Goal: Information Seeking & Learning: Learn about a topic

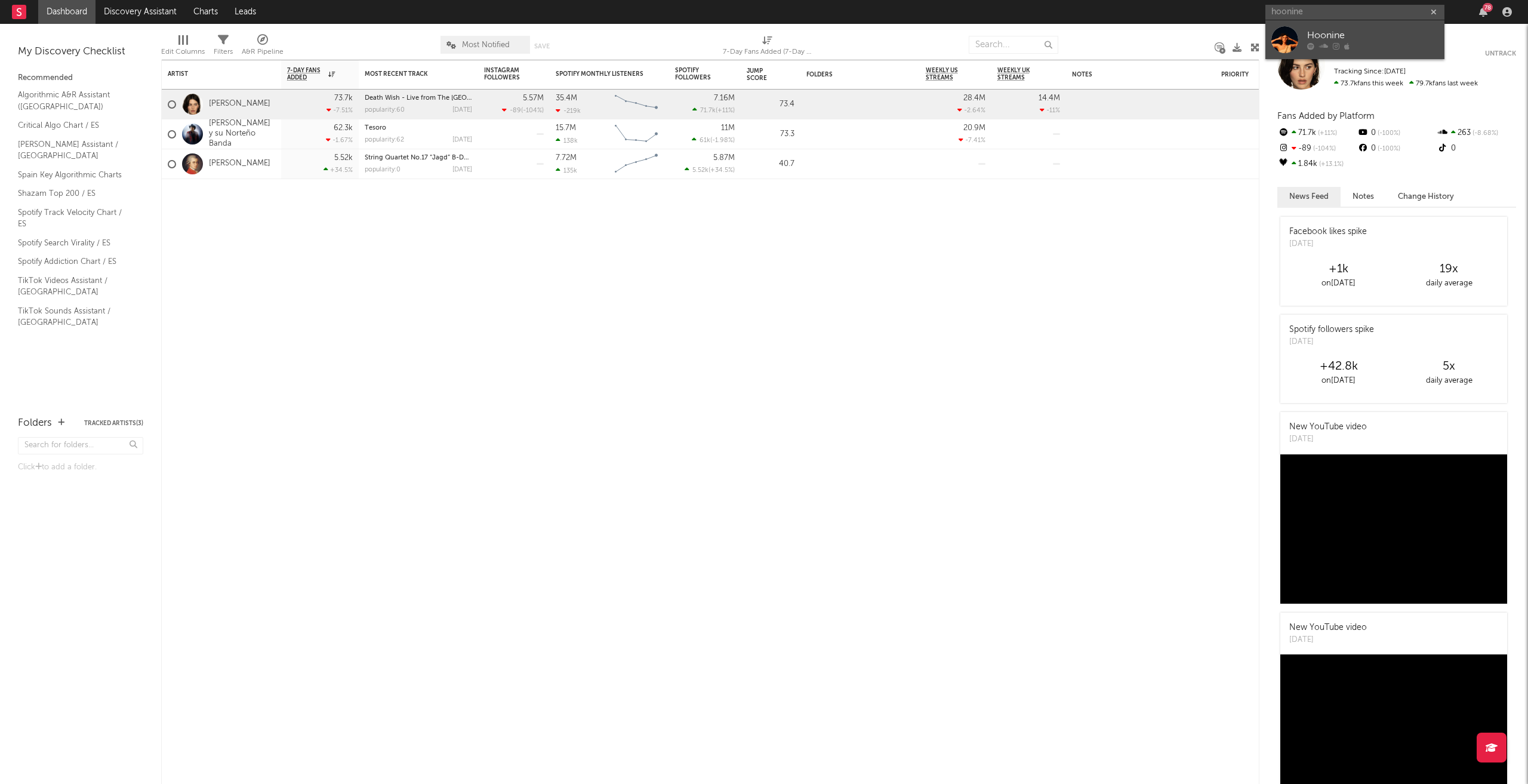
type input "hoonine"
click at [1332, 34] on div "Hoonine" at bounding box center [1373, 36] width 131 height 15
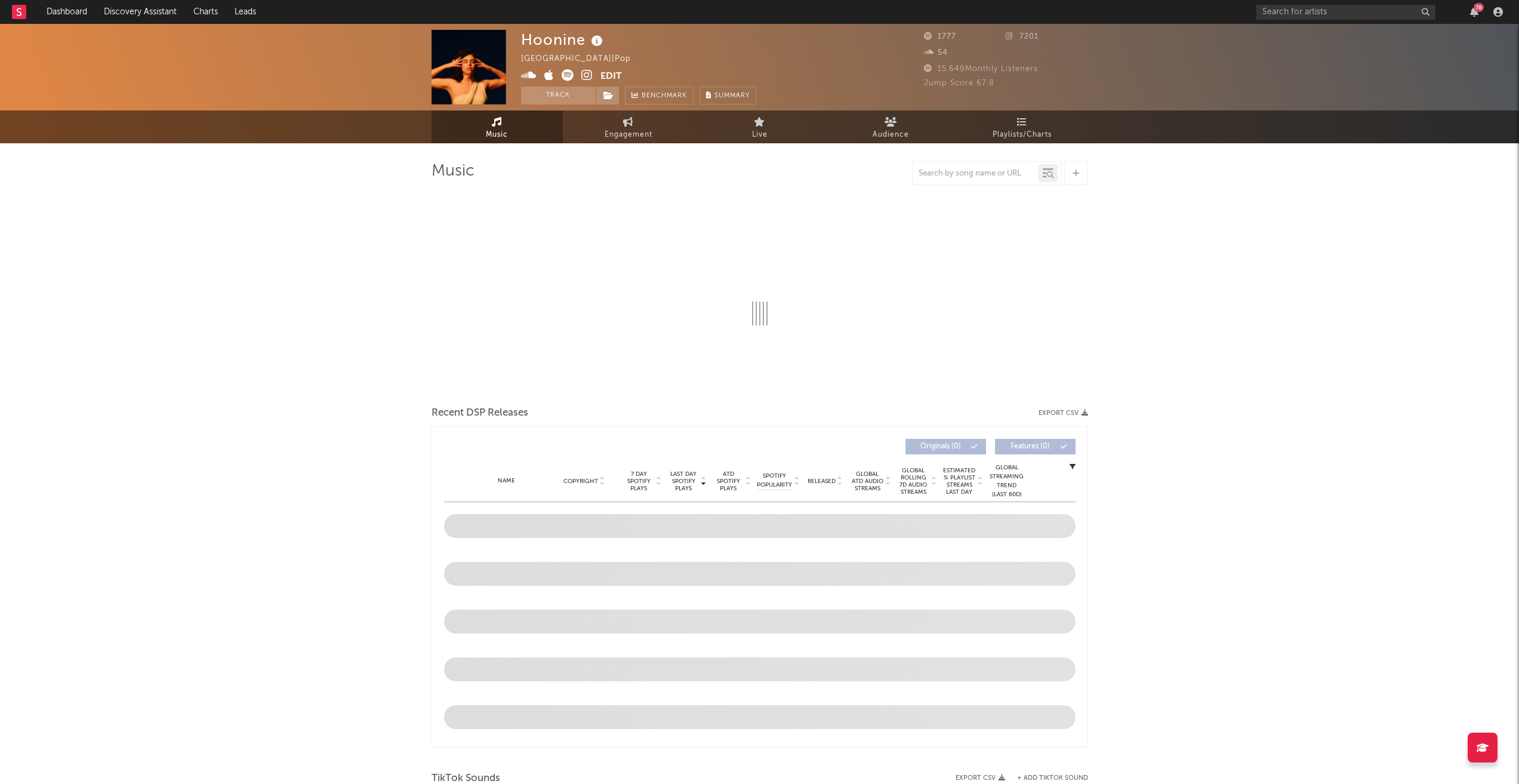
select select "6m"
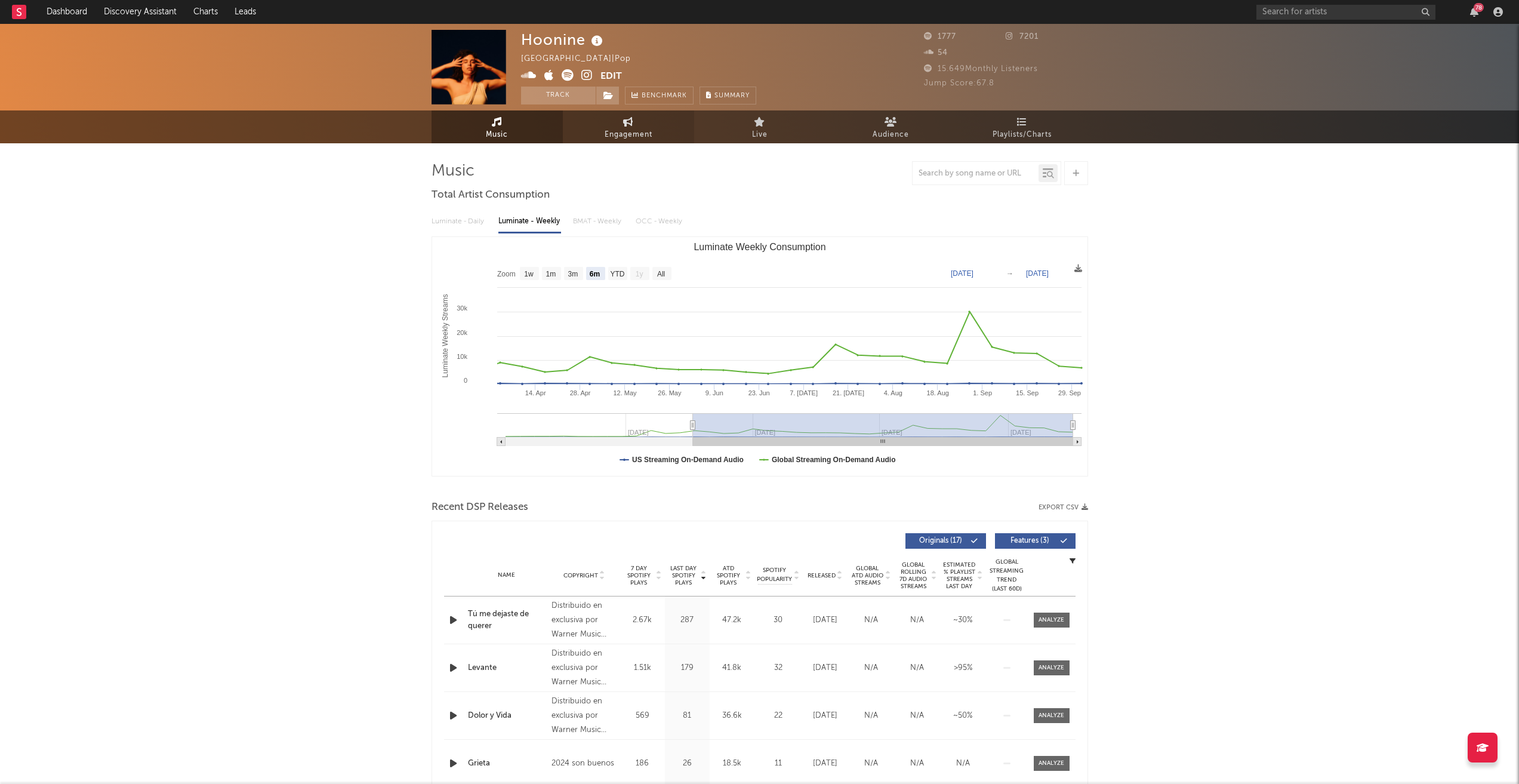
click at [627, 128] on span "Engagement" at bounding box center [628, 135] width 47 height 15
select select "1w"
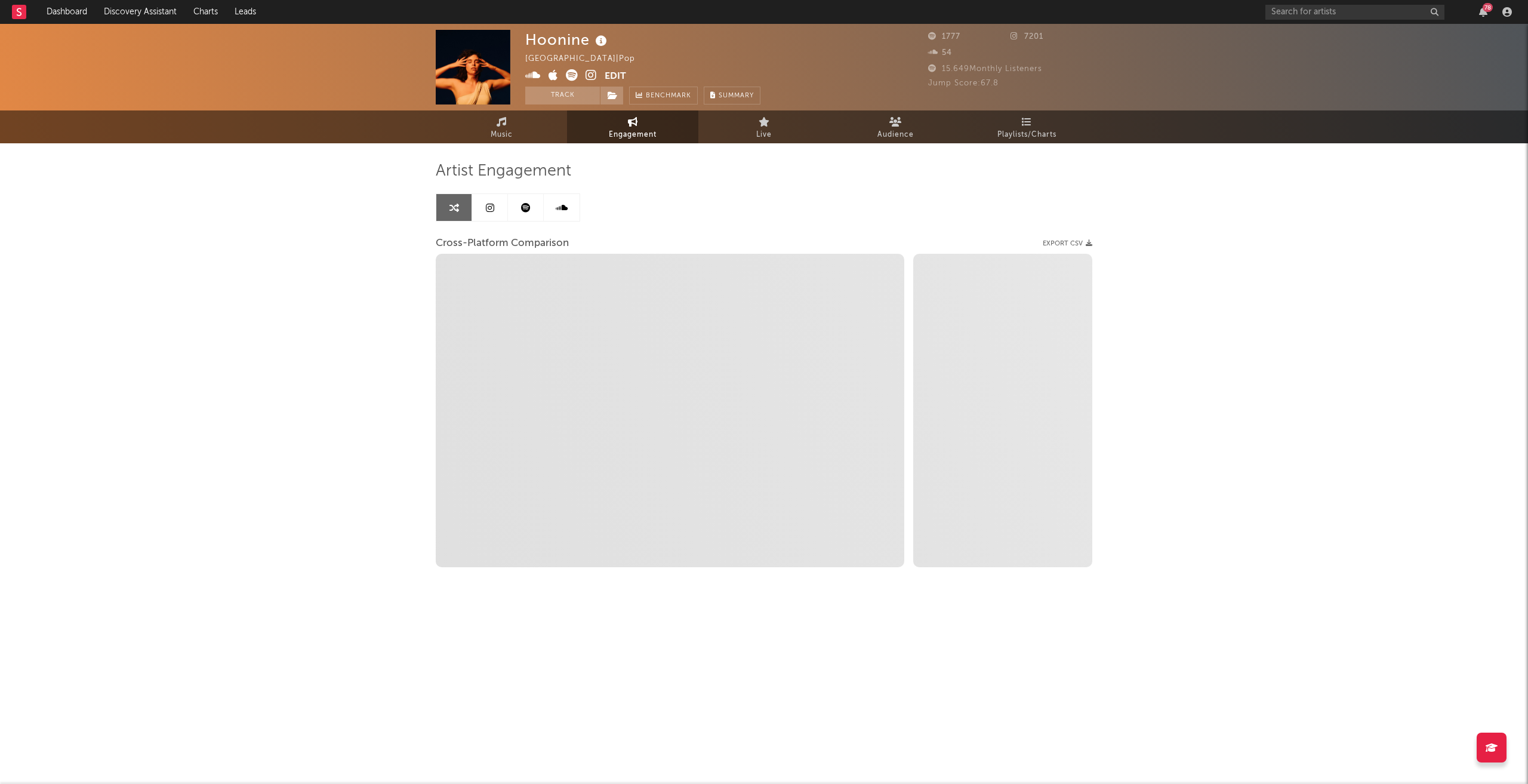
click at [377, 257] on div "Hoonine [GEOGRAPHIC_DATA] | Pop Edit Track Benchmark Summary 1777 7201 54 15.64…" at bounding box center [764, 336] width 1528 height 626
select select "1m"
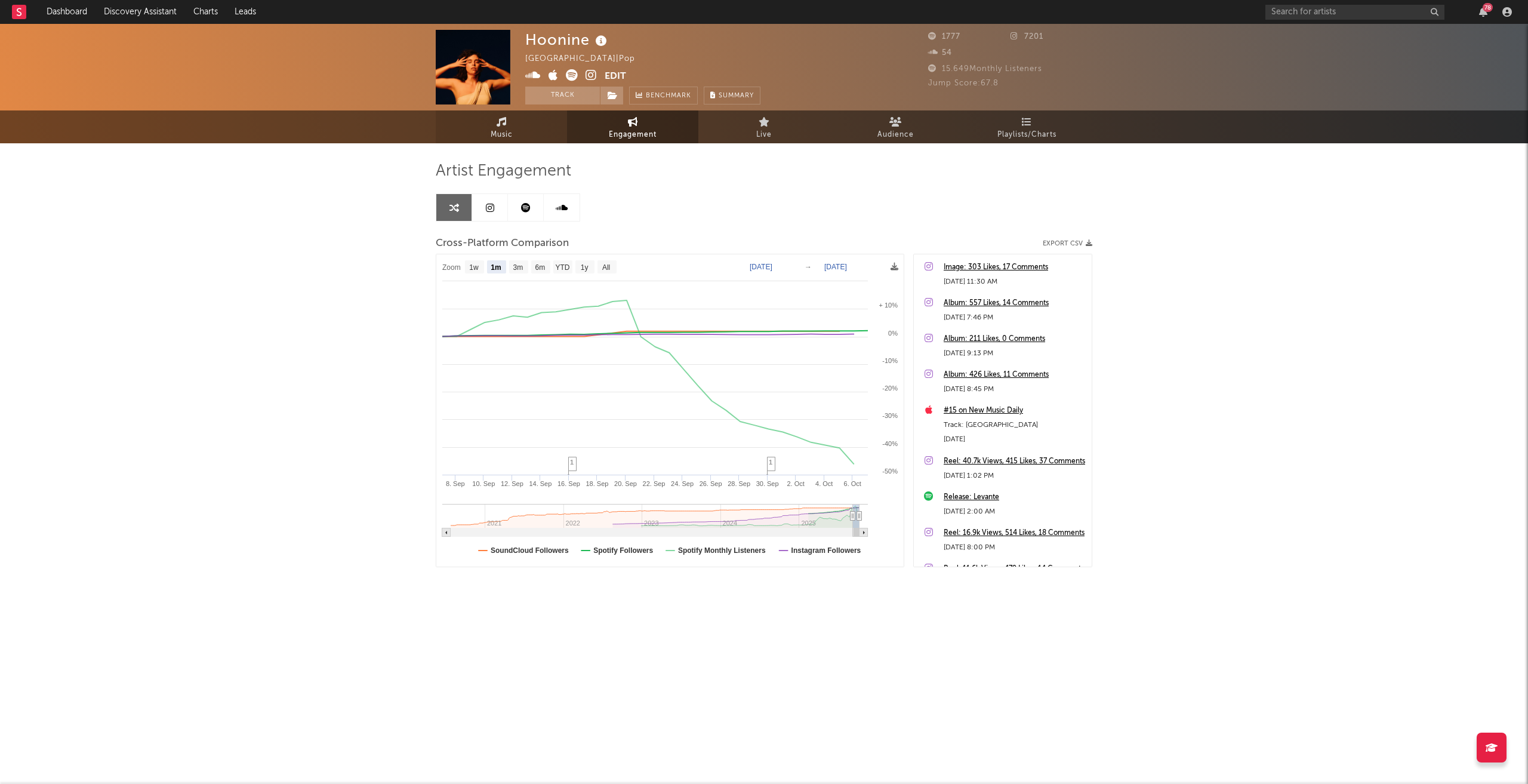
click at [505, 127] on link "Music" at bounding box center [501, 127] width 131 height 33
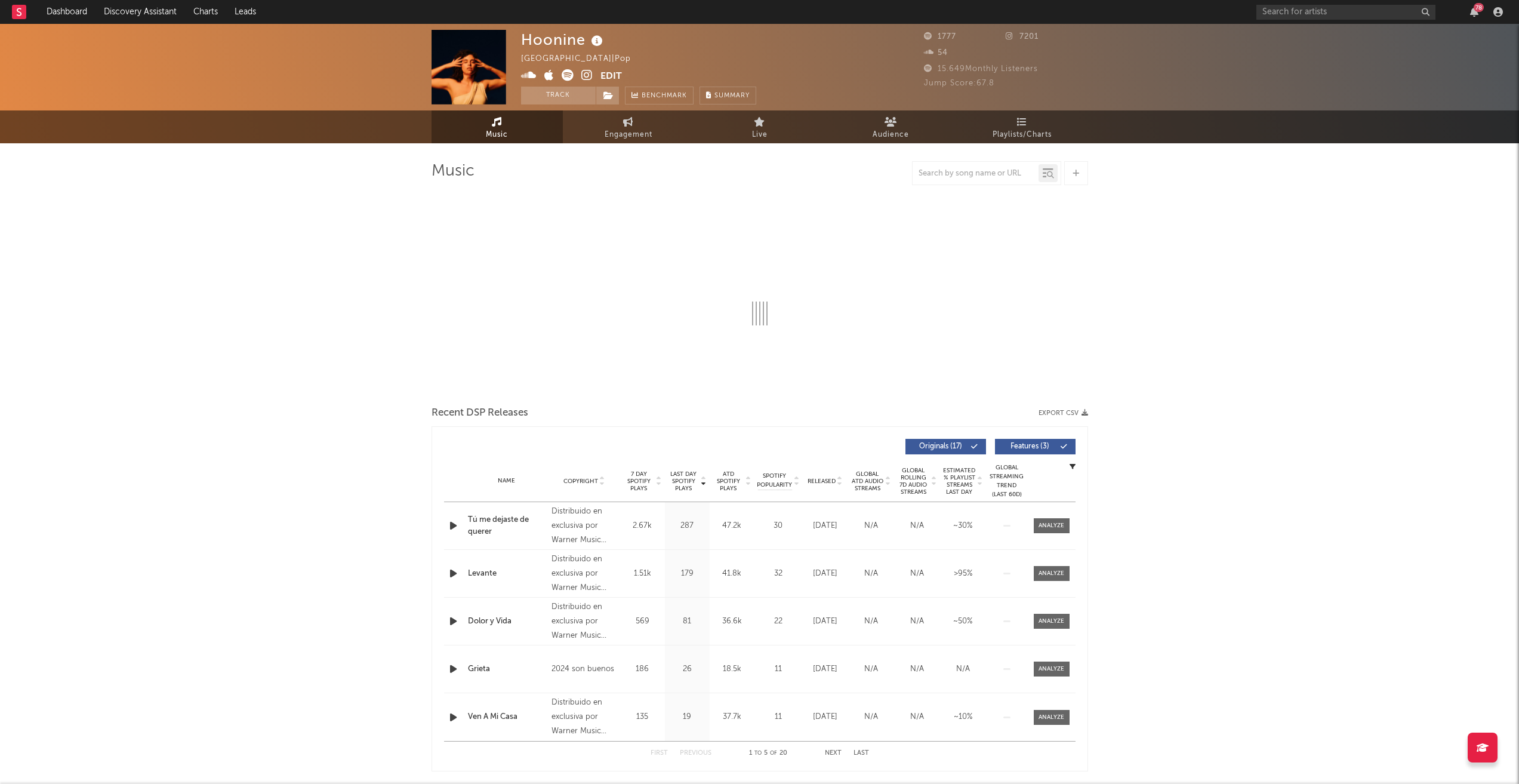
select select "6m"
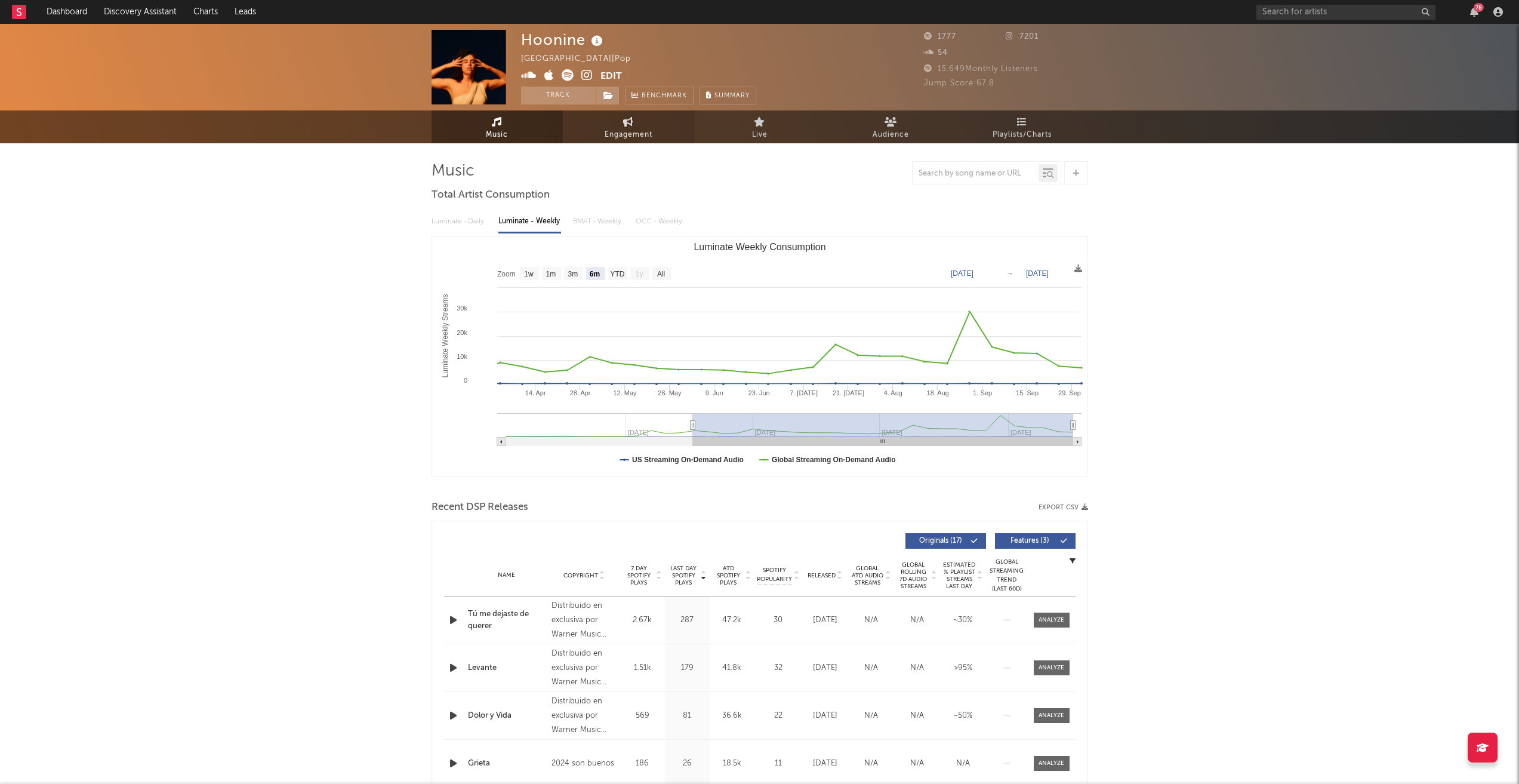
click at [616, 134] on span "Engagement" at bounding box center [628, 135] width 47 height 15
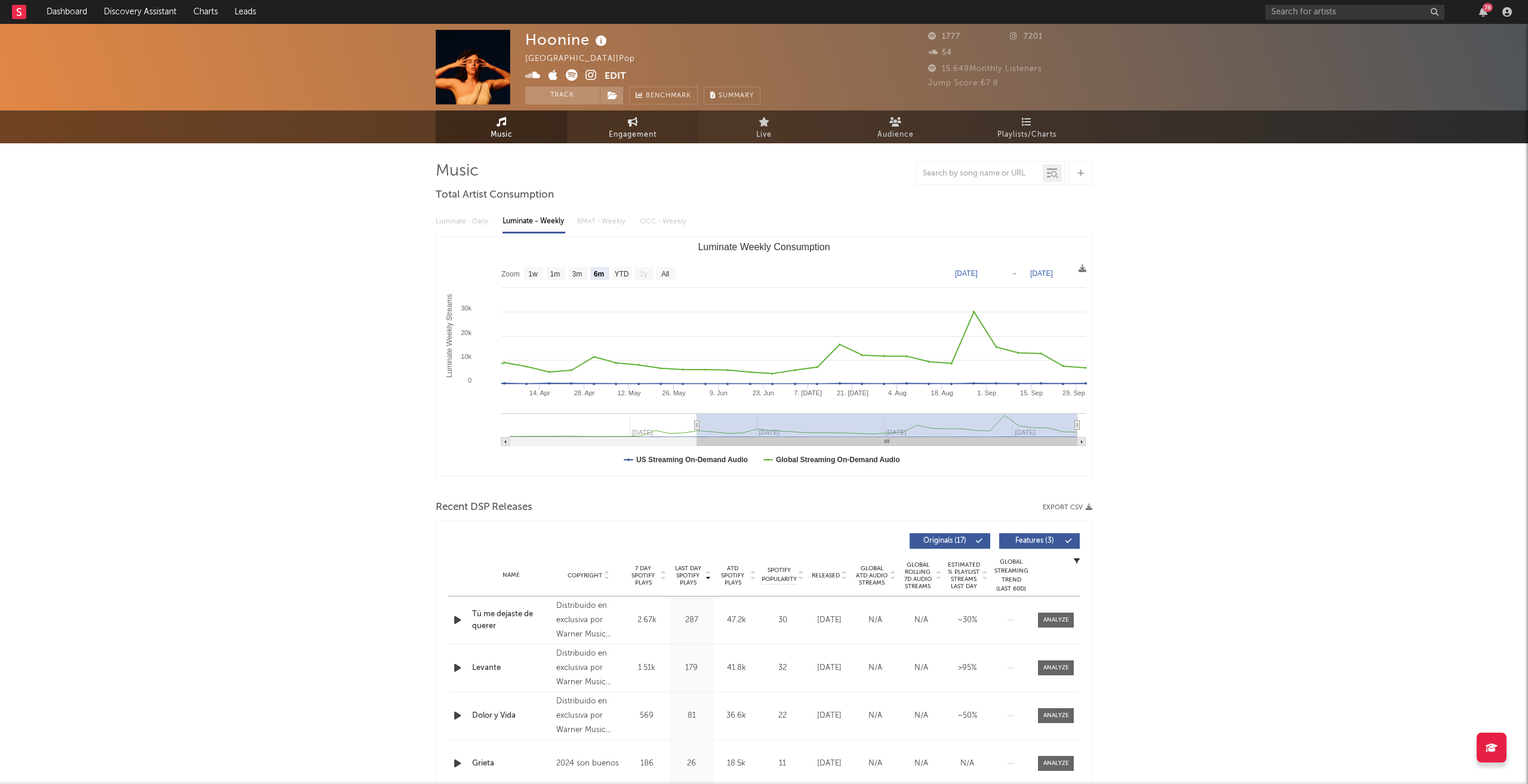
select select "1w"
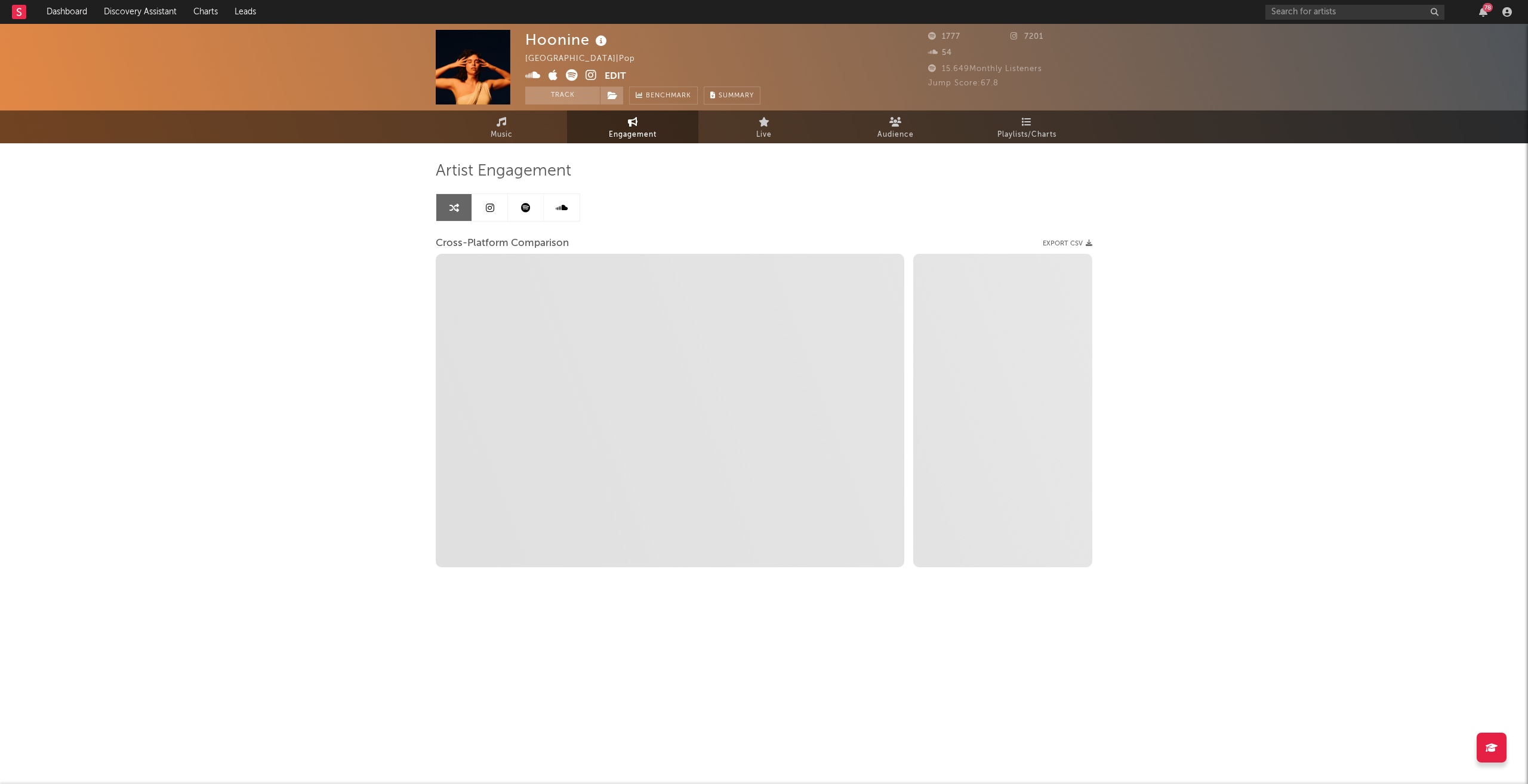
select select "1m"
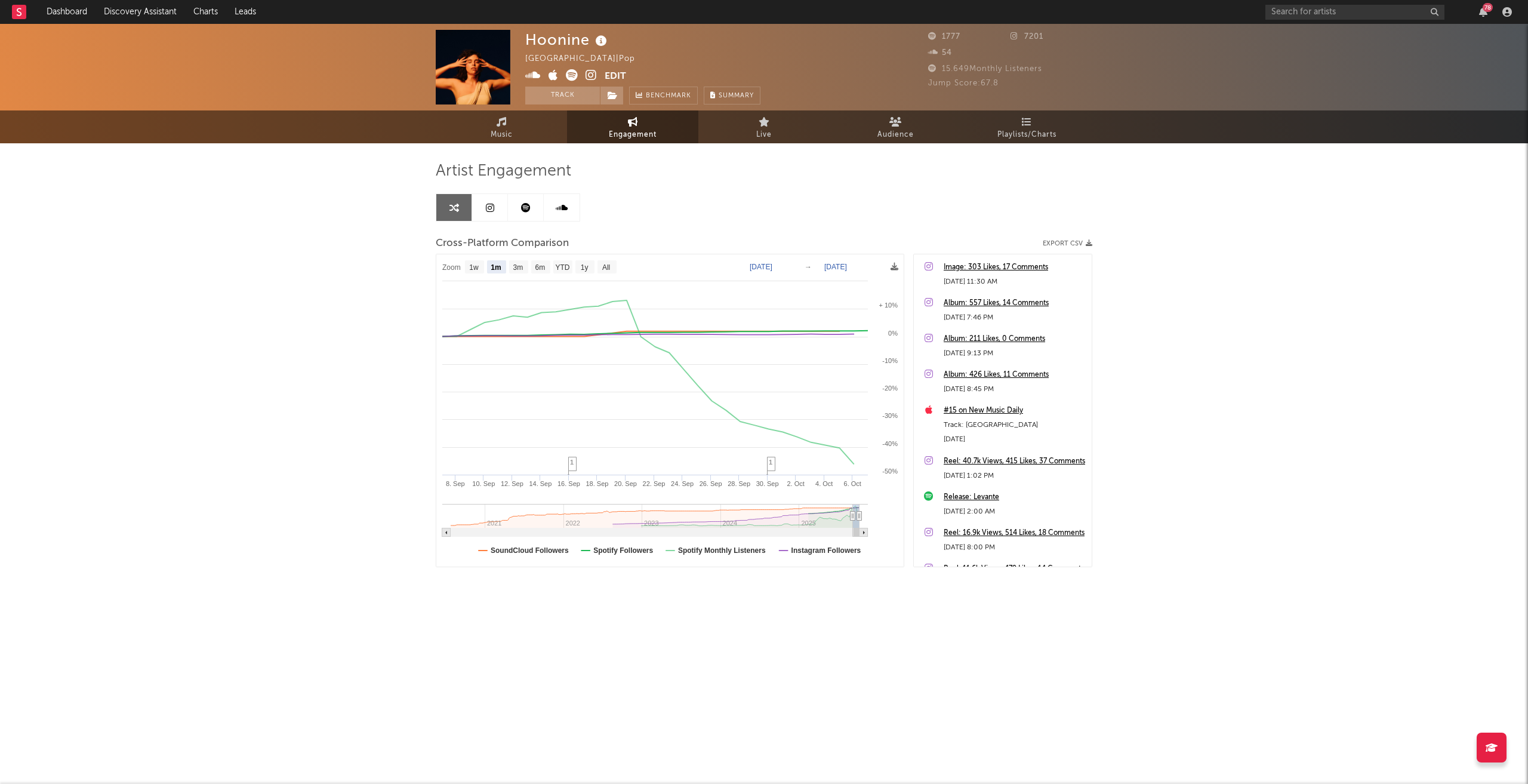
click at [488, 212] on link at bounding box center [490, 207] width 36 height 27
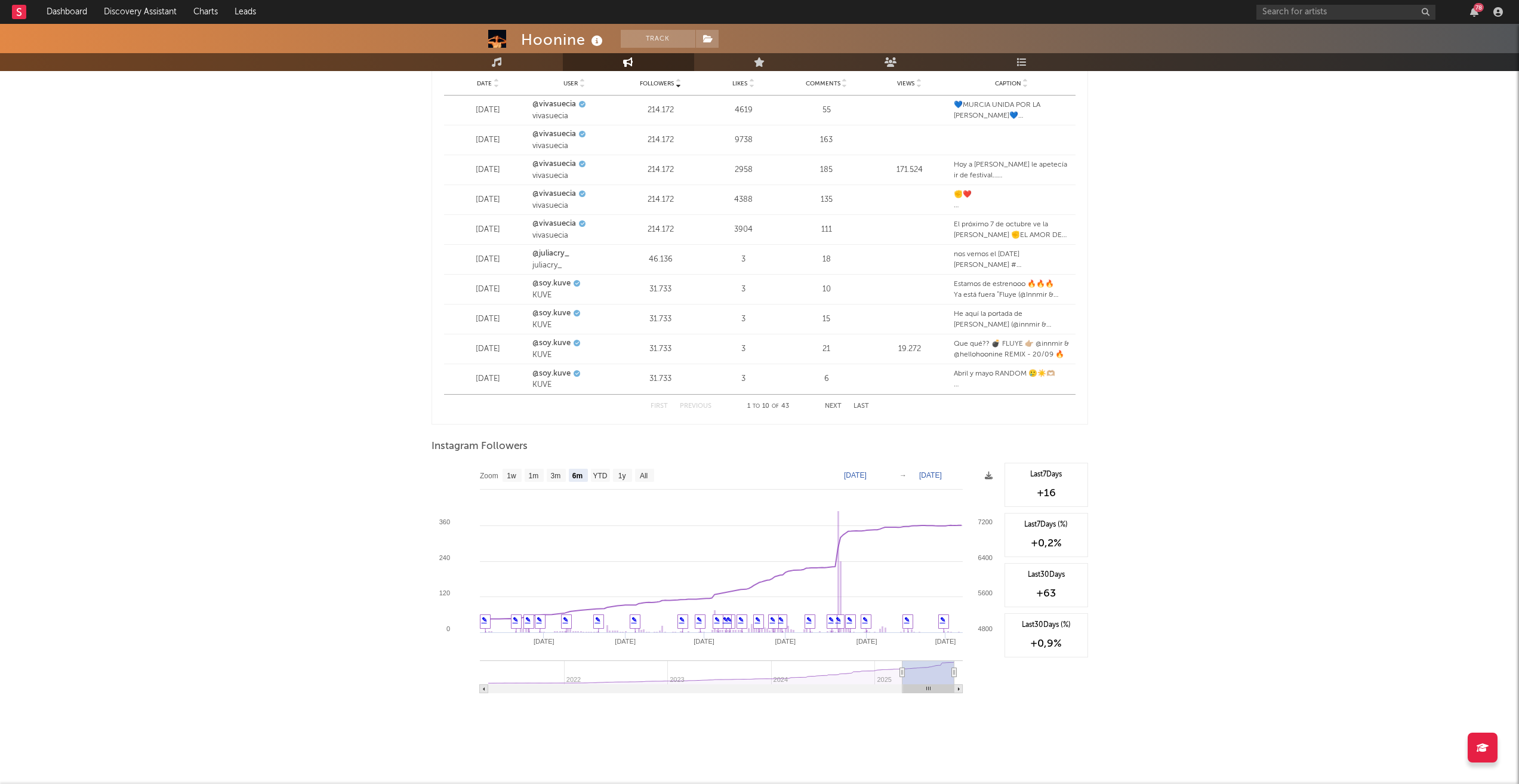
scroll to position [1482, 0]
click at [644, 475] on text "All" at bounding box center [644, 474] width 8 height 8
select select "All"
type input "[DATE]"
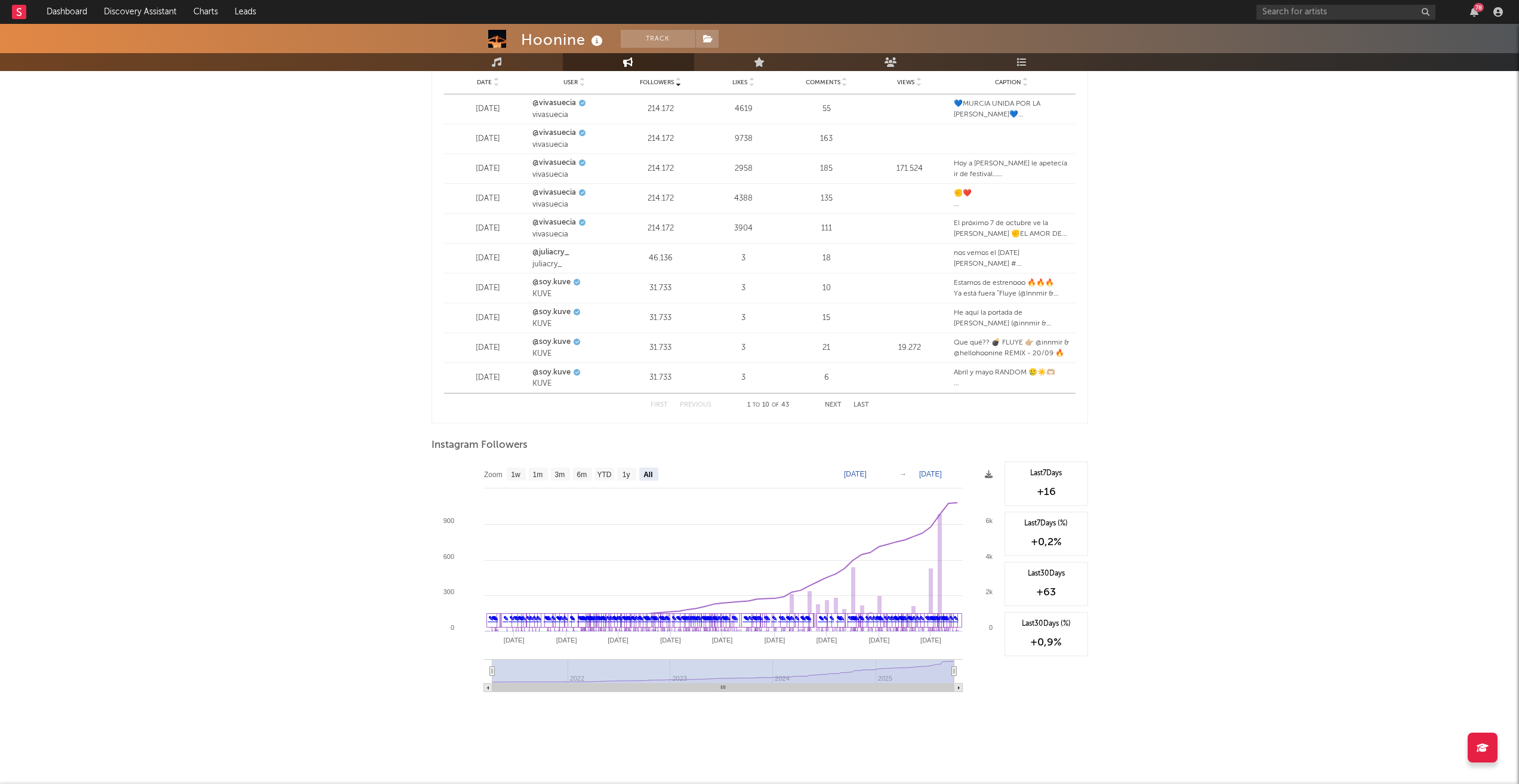
click at [987, 475] on icon at bounding box center [989, 474] width 8 height 8
click at [993, 479] on rect at bounding box center [715, 581] width 567 height 238
click at [990, 475] on icon at bounding box center [989, 474] width 8 height 8
click at [916, 488] on span "Download as CSV" at bounding box center [933, 488] width 119 height 20
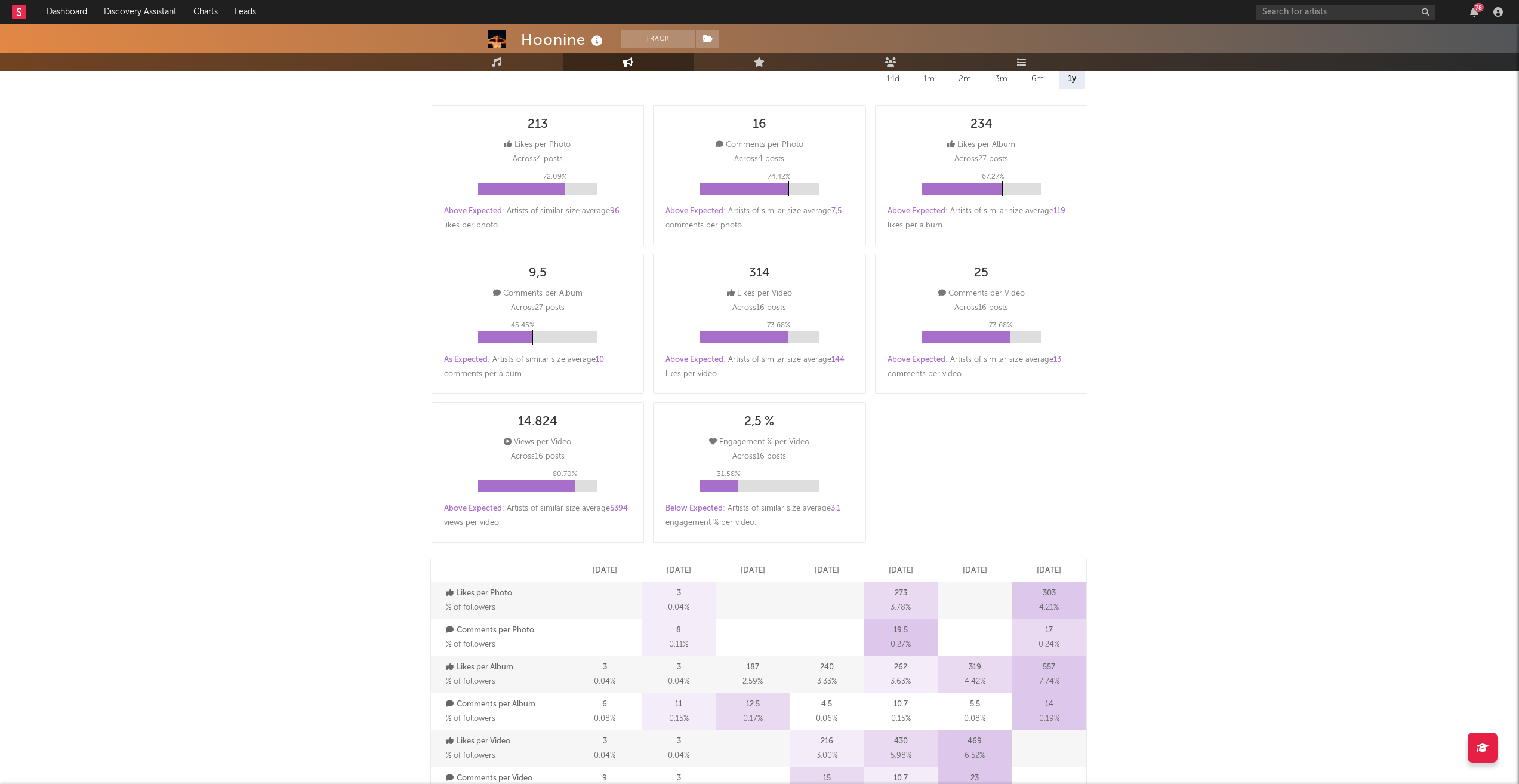
scroll to position [0, 0]
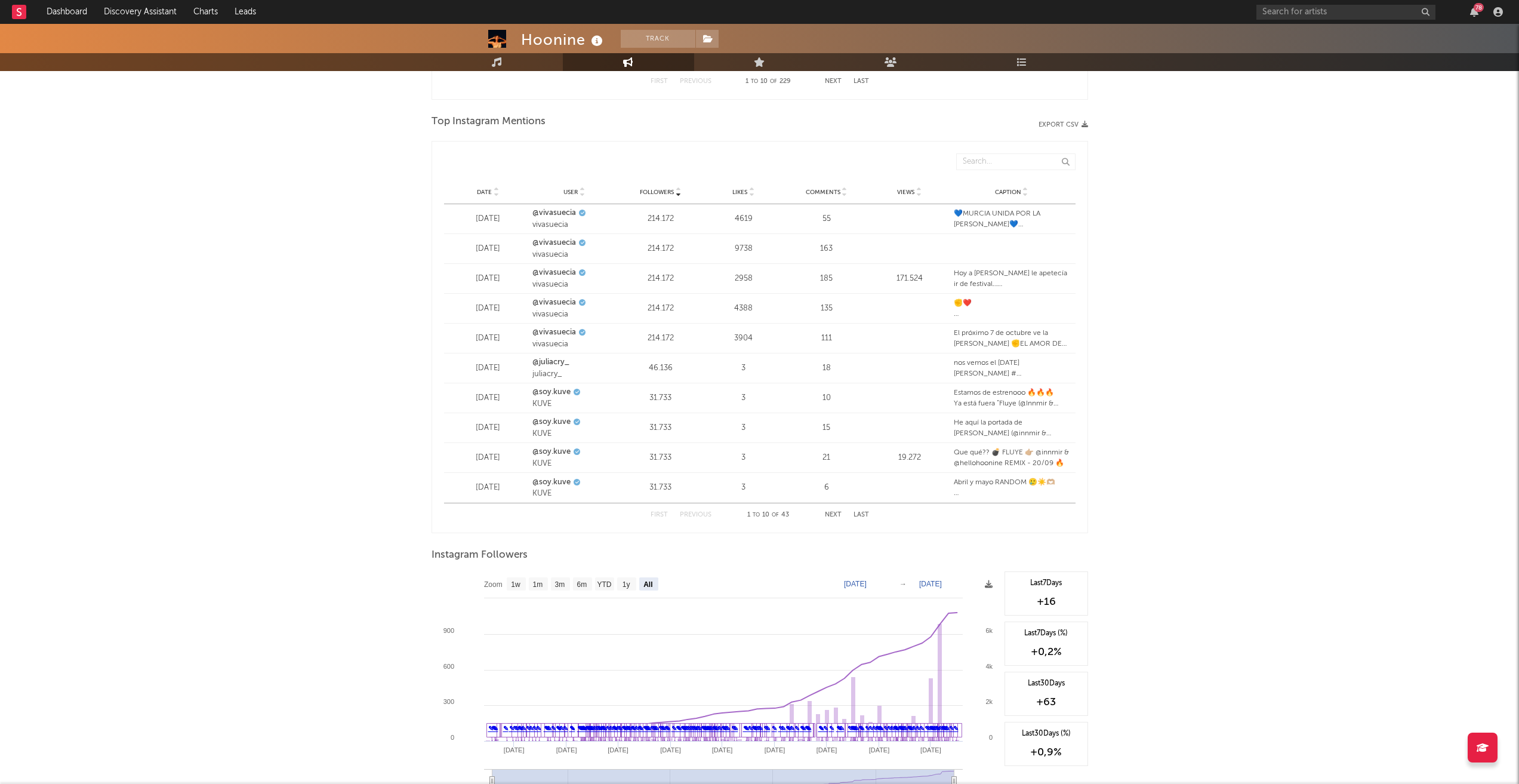
scroll to position [1482, 0]
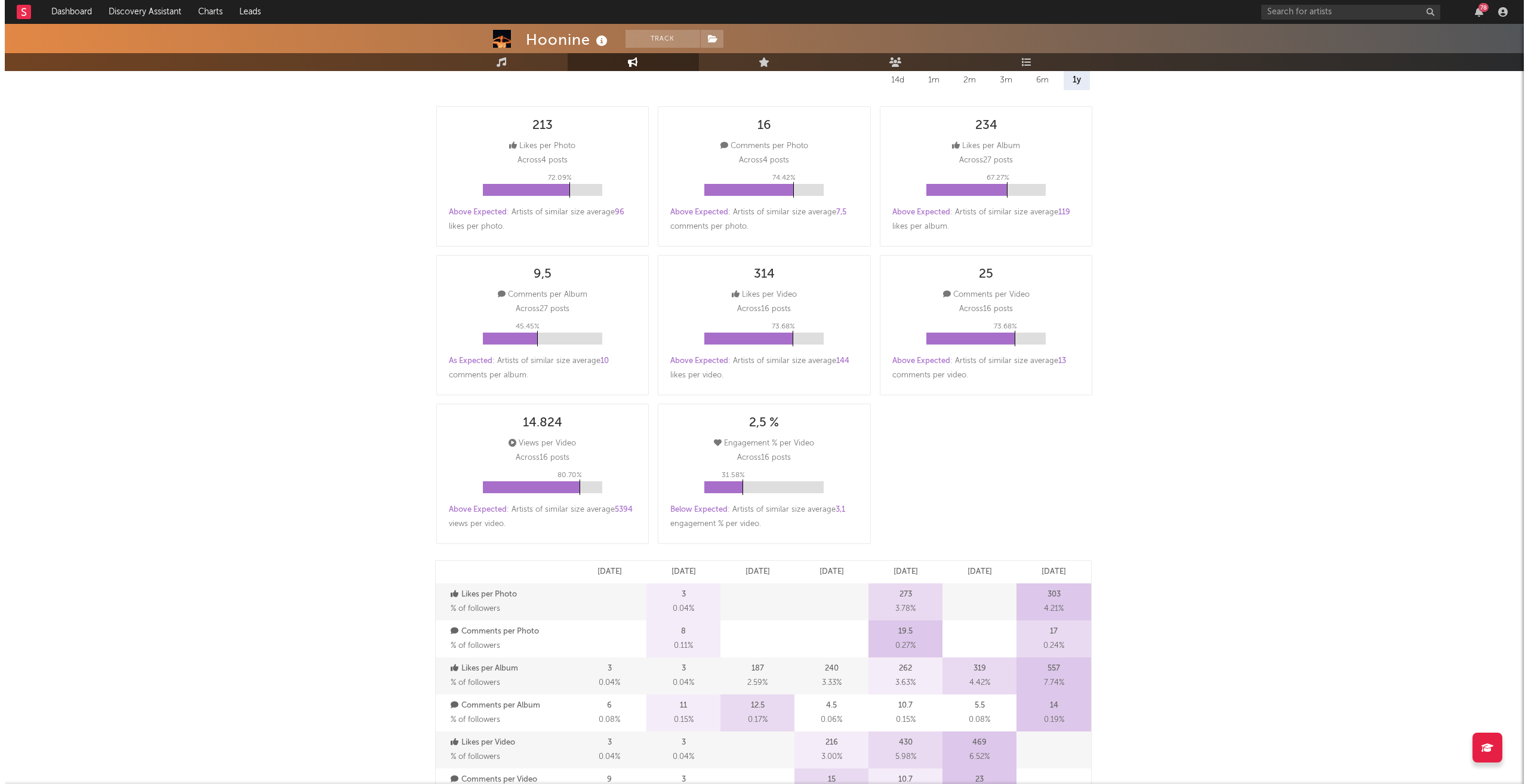
scroll to position [0, 0]
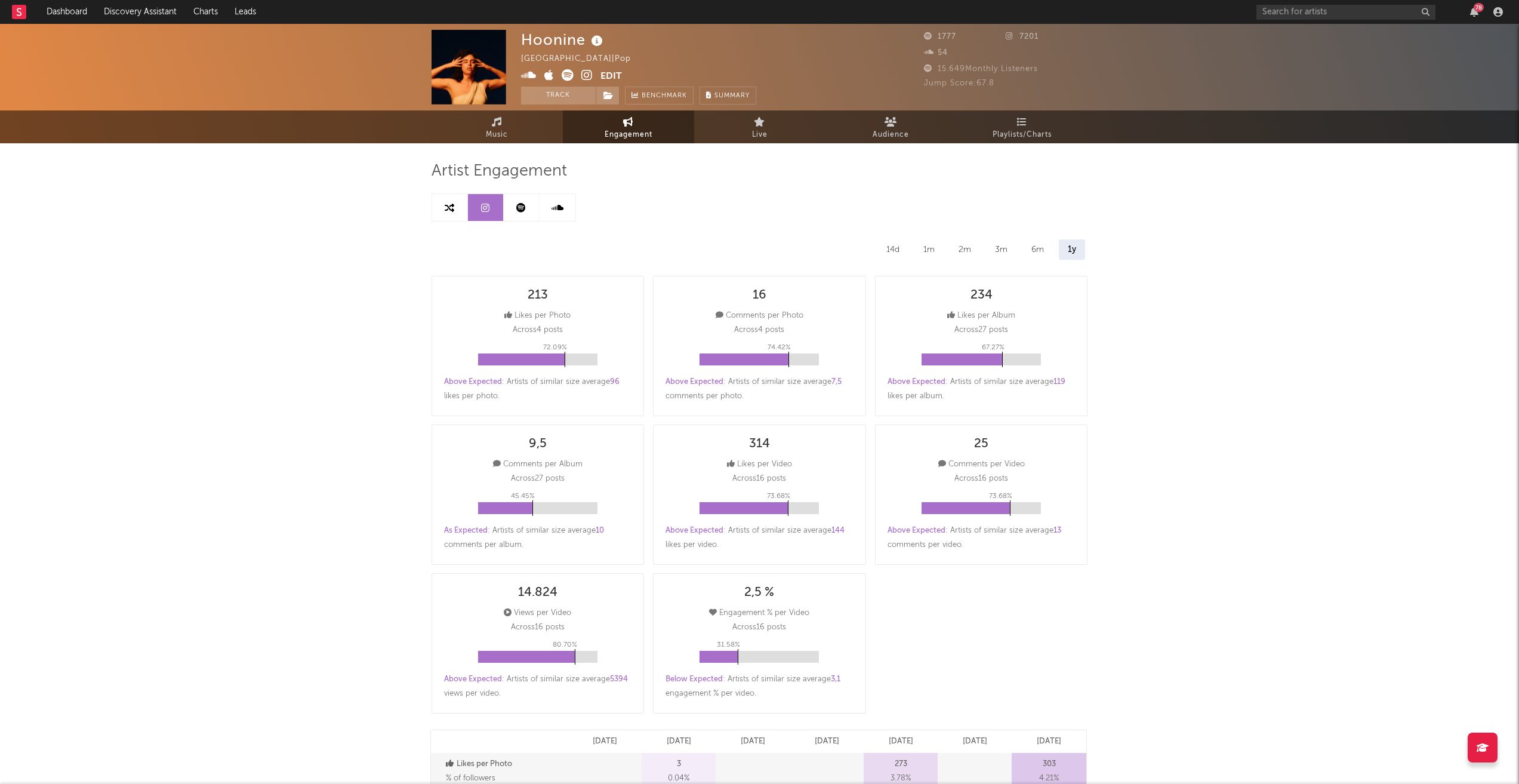
click at [446, 210] on icon at bounding box center [449, 207] width 10 height 10
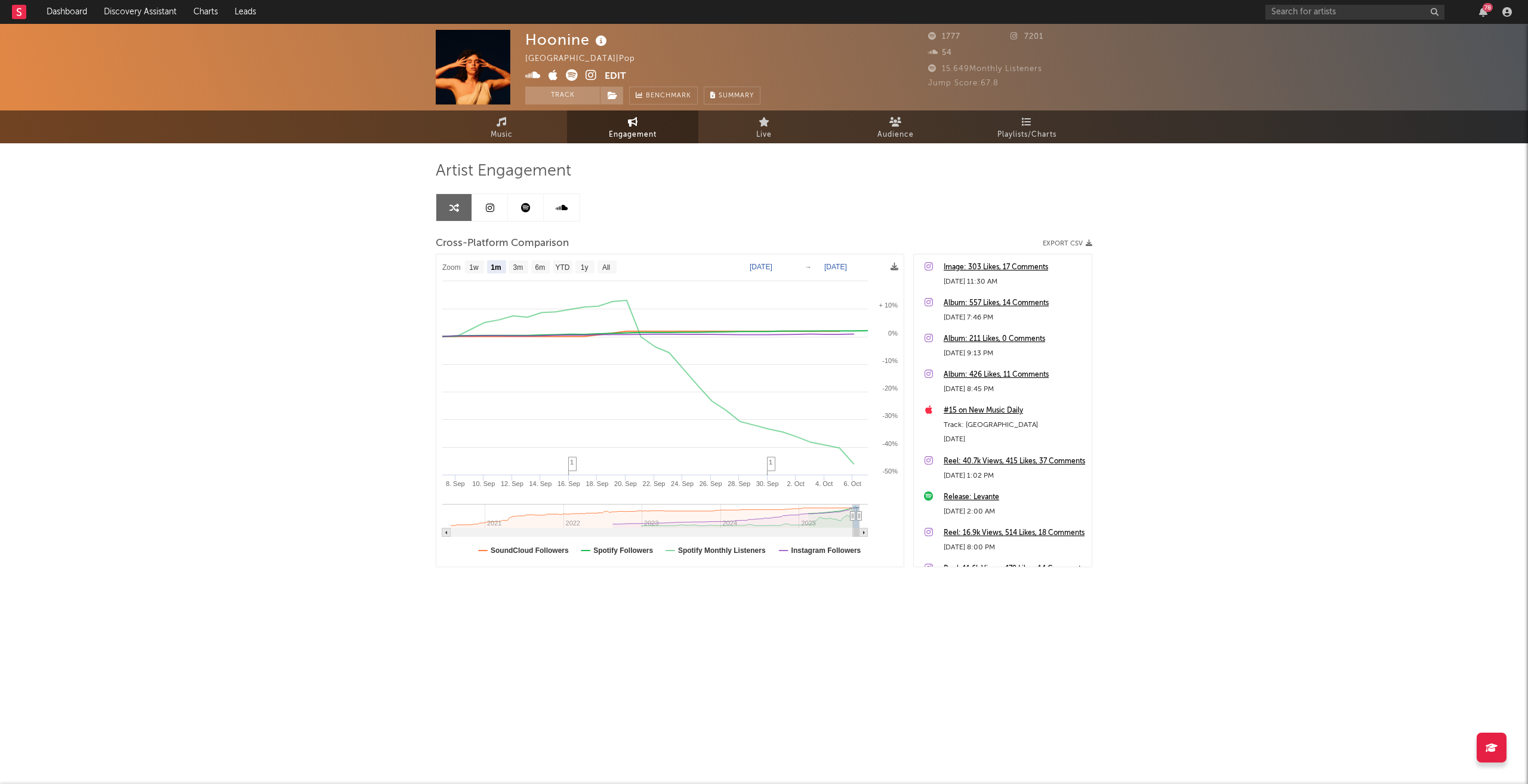
click at [280, 261] on div "Hoonine [GEOGRAPHIC_DATA] | Pop Edit Track Benchmark Summary 1777 7201 54 15.64…" at bounding box center [764, 336] width 1528 height 626
click at [608, 263] on text "All" at bounding box center [606, 267] width 8 height 8
select select "All"
type input "[DATE]"
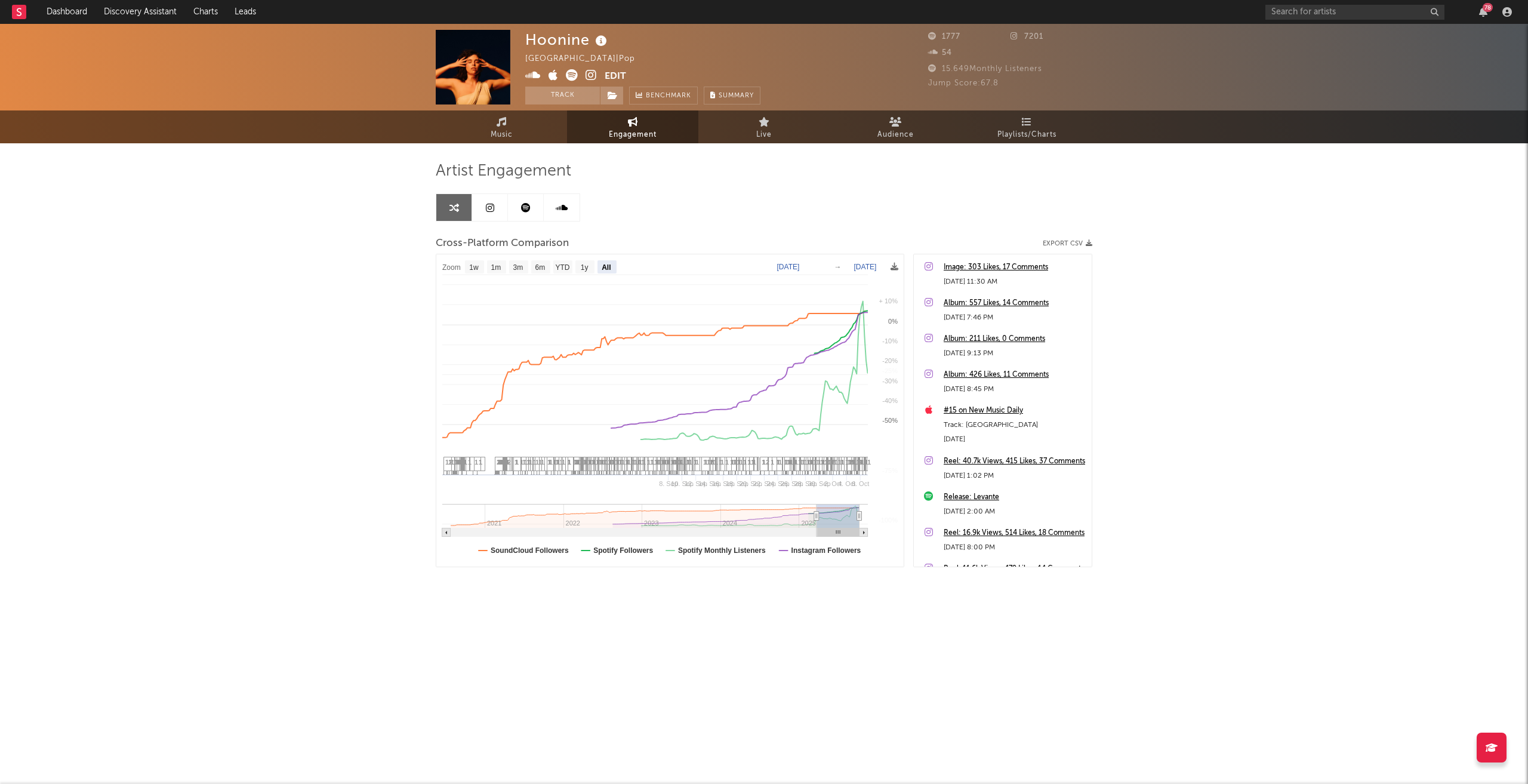
click at [207, 338] on div "Hoonine [GEOGRAPHIC_DATA] | Pop Edit Track Benchmark Summary 1777 7201 54 15.64…" at bounding box center [764, 336] width 1528 height 626
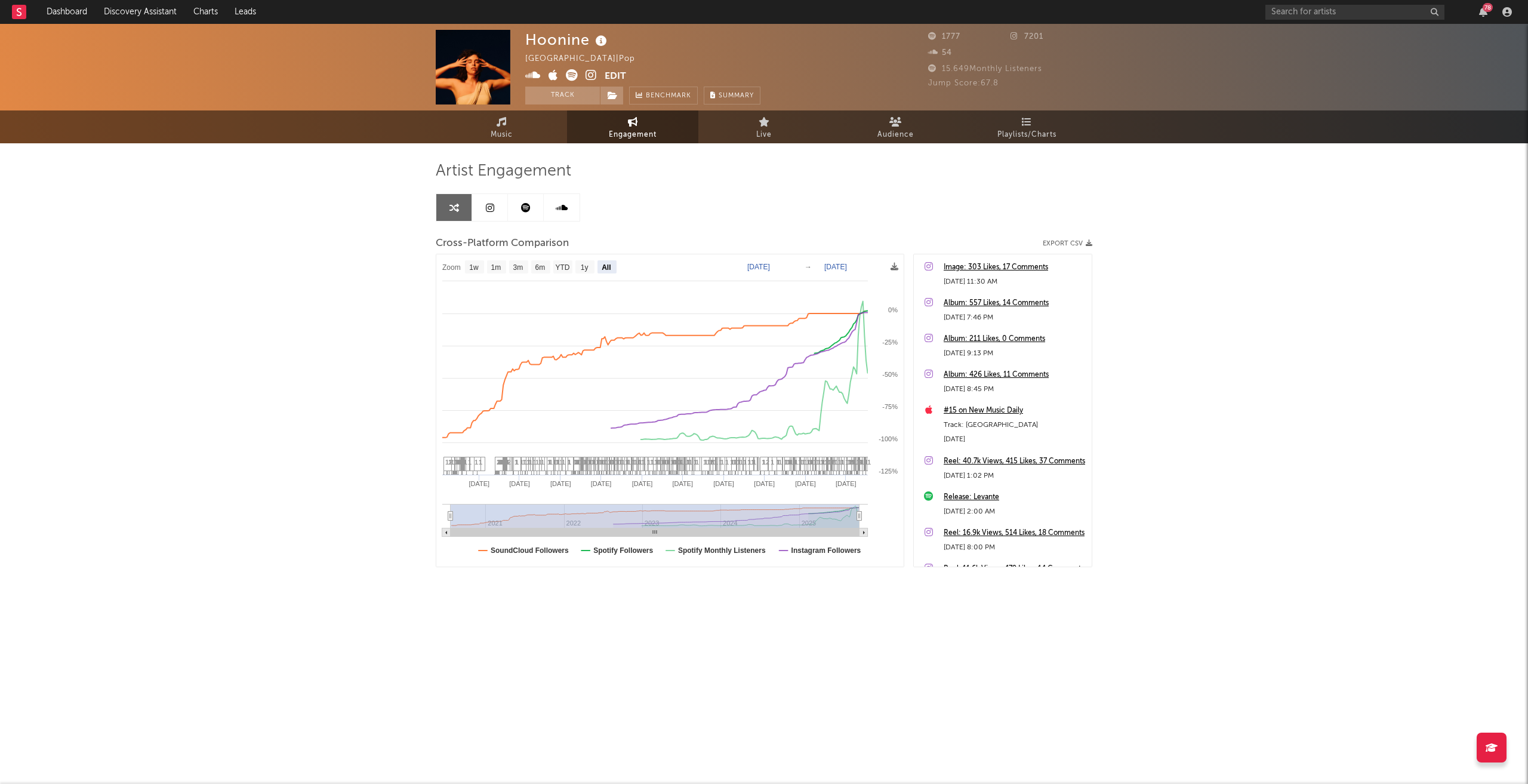
select select "All"
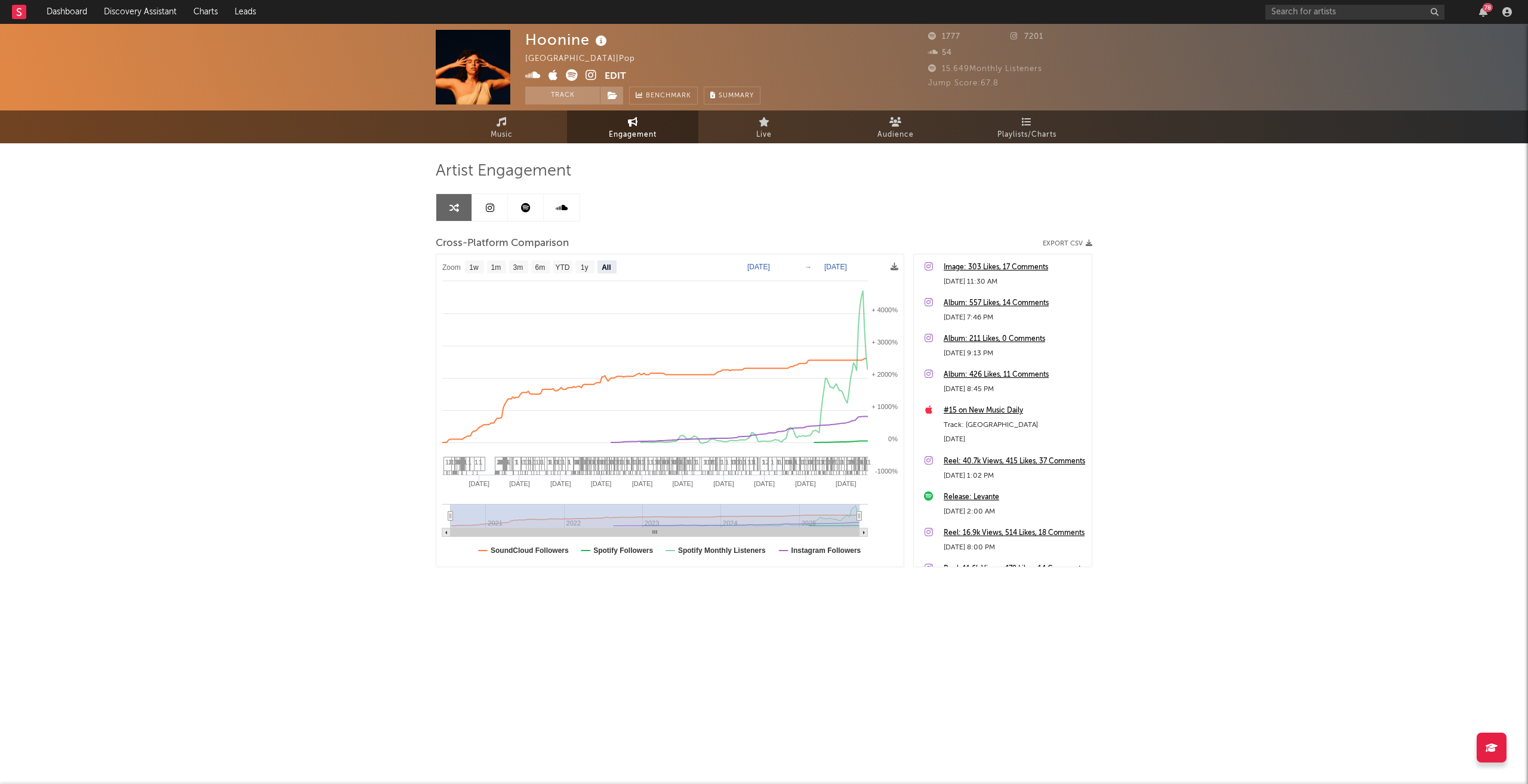
click at [1272, 473] on div "Hoonine [GEOGRAPHIC_DATA] | Pop Edit Track Benchmark Summary 1777 7201 54 15.64…" at bounding box center [764, 336] width 1528 height 626
